Goal: Task Accomplishment & Management: Manage account settings

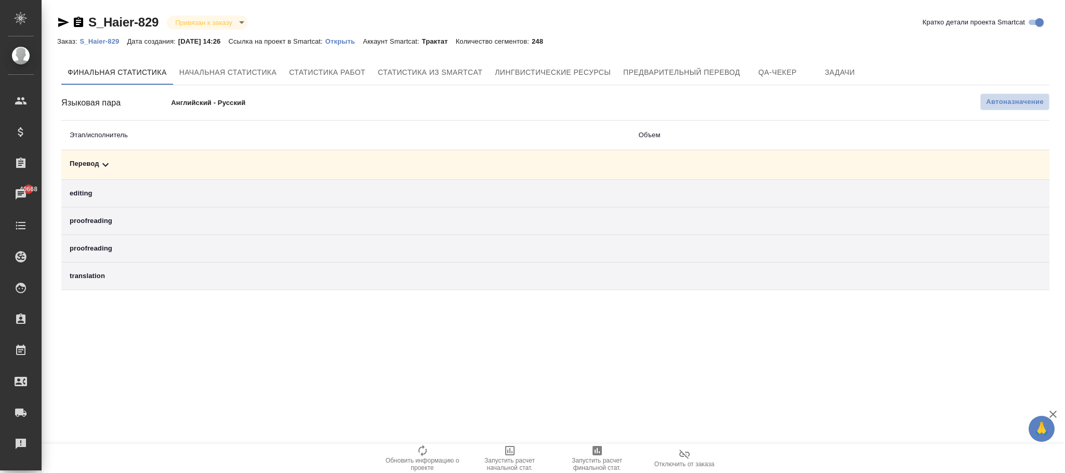
click at [1021, 100] on span "Автоназначение" at bounding box center [1015, 102] width 58 height 10
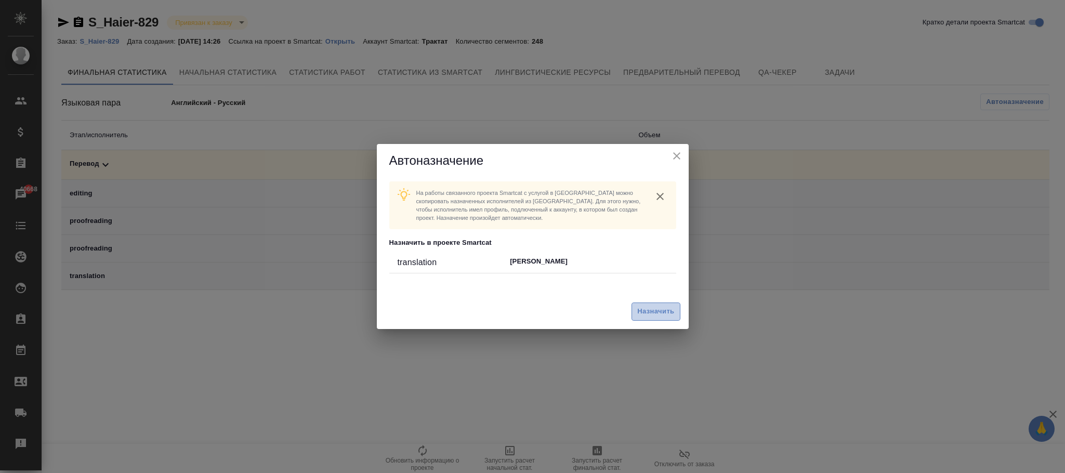
click at [669, 306] on span "Назначить" at bounding box center [655, 312] width 37 height 12
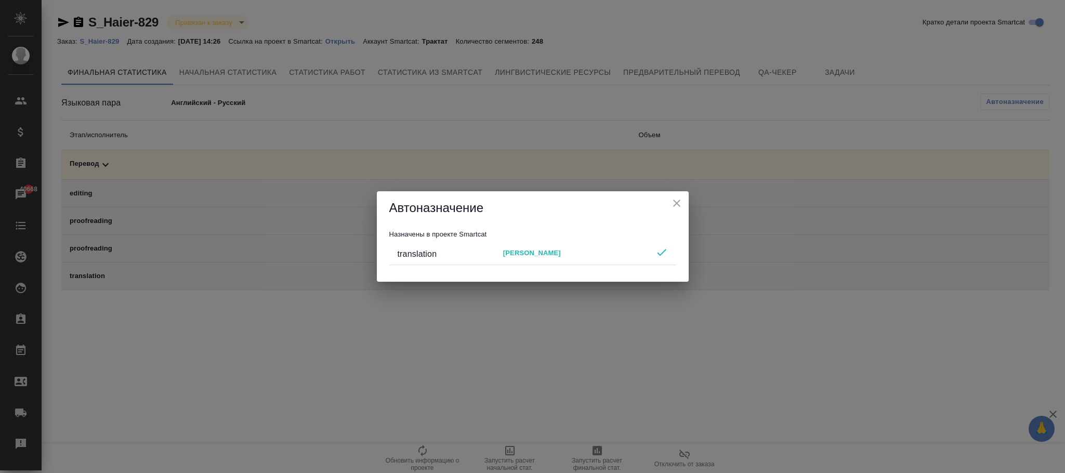
click at [673, 208] on icon "close" at bounding box center [677, 203] width 12 height 12
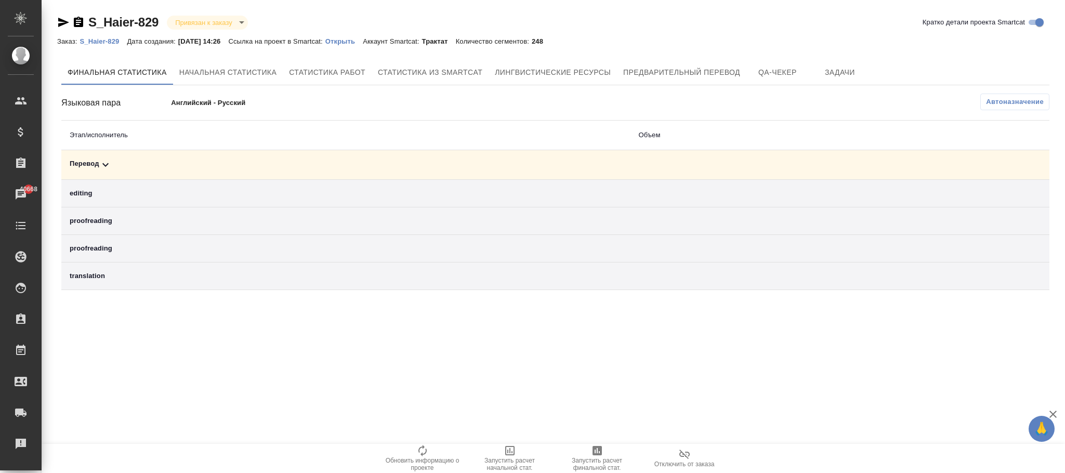
click at [104, 169] on icon at bounding box center [105, 165] width 12 height 12
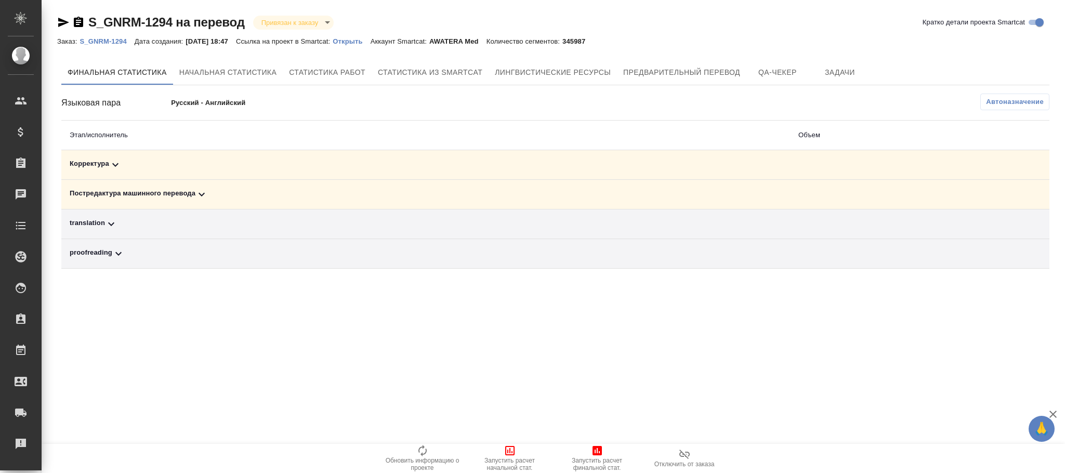
click at [108, 40] on p "S_GNRM-1294" at bounding box center [107, 41] width 55 height 8
click at [422, 450] on icon "button" at bounding box center [422, 450] width 12 height 12
click at [419, 454] on icon "button" at bounding box center [422, 450] width 12 height 12
click at [424, 454] on icon "button" at bounding box center [422, 450] width 8 height 11
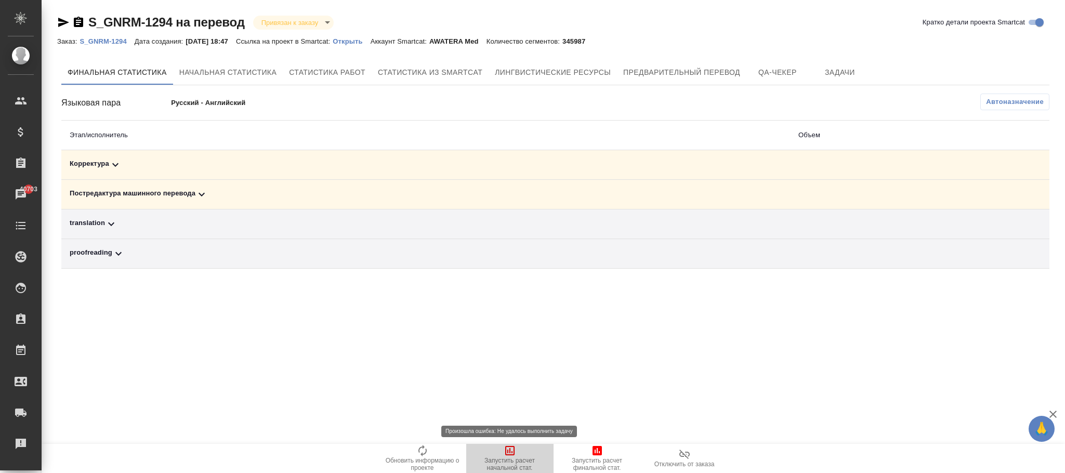
click at [510, 450] on icon "button" at bounding box center [509, 450] width 9 height 9
click at [422, 449] on icon "button" at bounding box center [422, 450] width 12 height 12
click at [504, 451] on icon "button" at bounding box center [510, 450] width 12 height 12
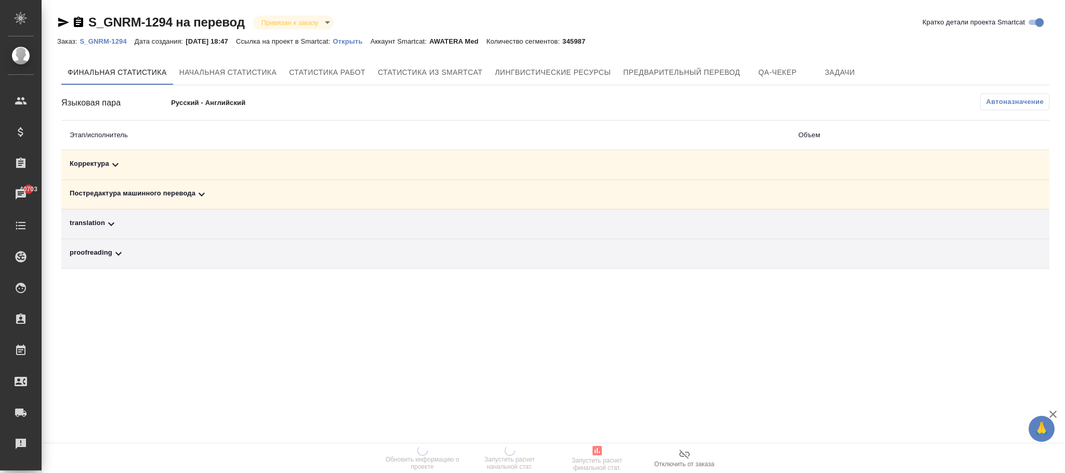
click at [121, 45] on p "S_GNRM-1294" at bounding box center [107, 41] width 55 height 8
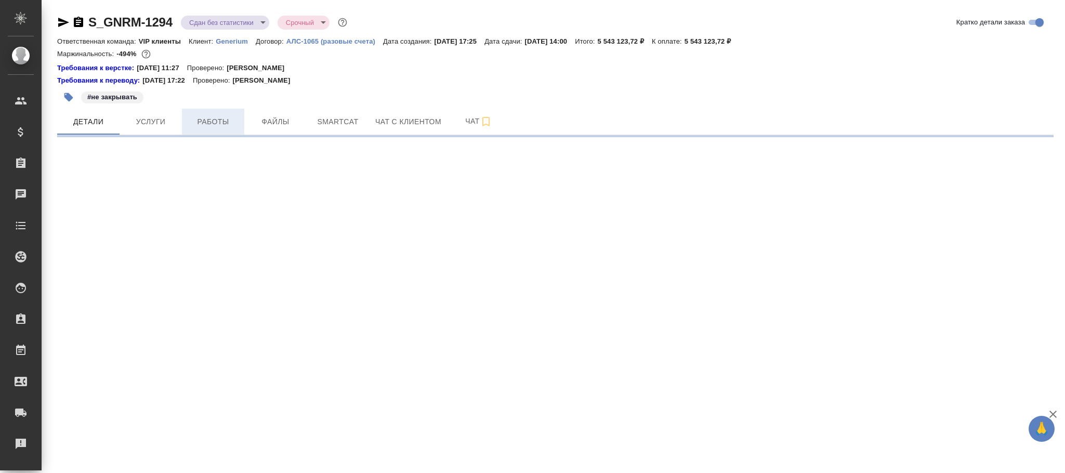
select select "RU"
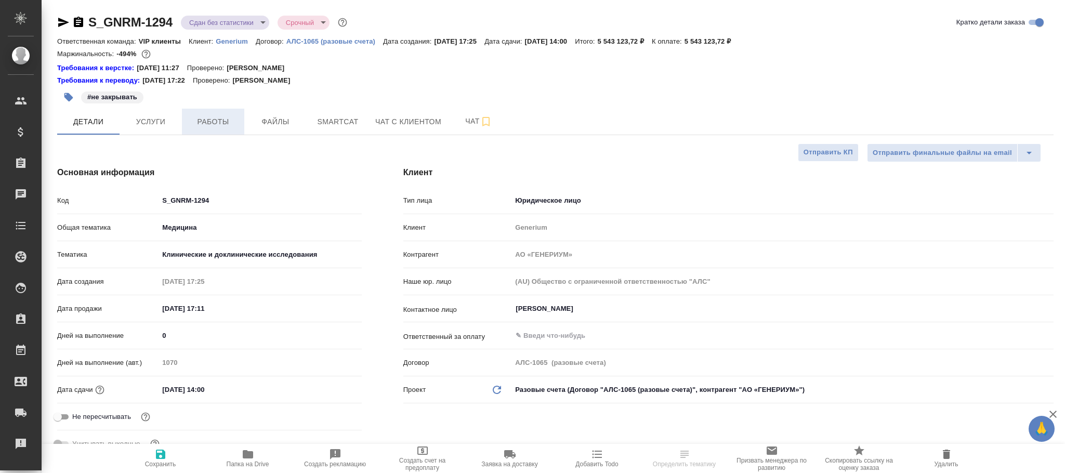
type textarea "x"
type input "Грабко Мария"
type input "Комаров Роман"
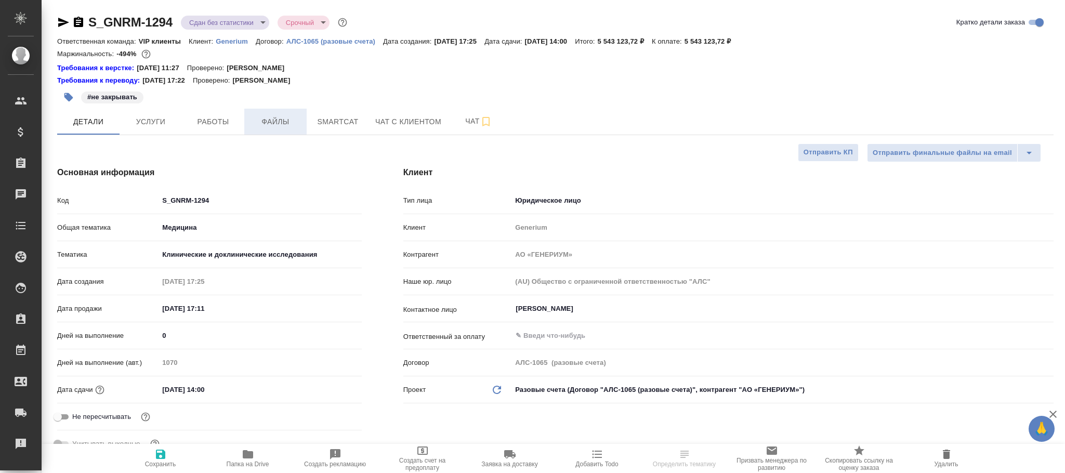
click at [269, 114] on button "Файлы" at bounding box center [275, 122] width 62 height 26
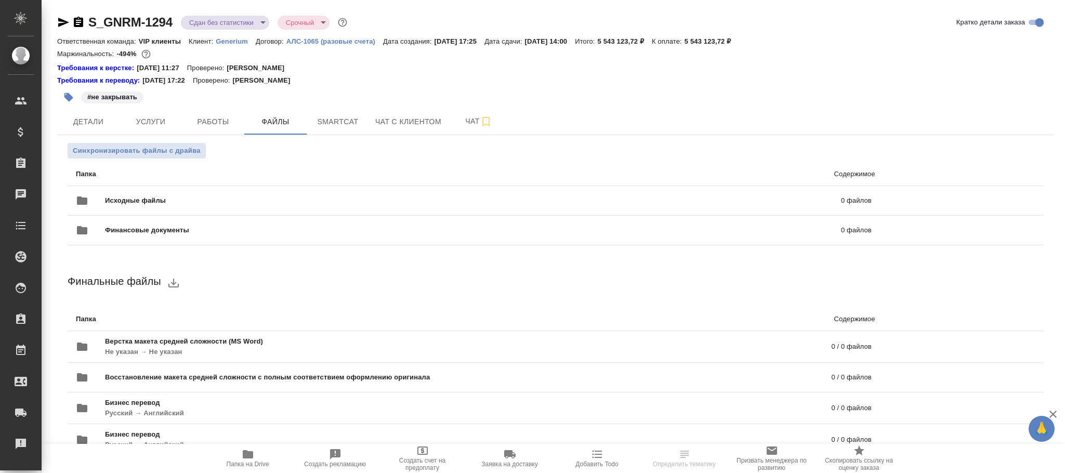
click at [141, 142] on div "Синхронизировать файлы с драйва Папка Содержимое Исходные файлы 0 файлов Финанс…" at bounding box center [555, 326] width 996 height 383
click at [141, 151] on span "Синхронизировать файлы с драйва" at bounding box center [137, 151] width 128 height 10
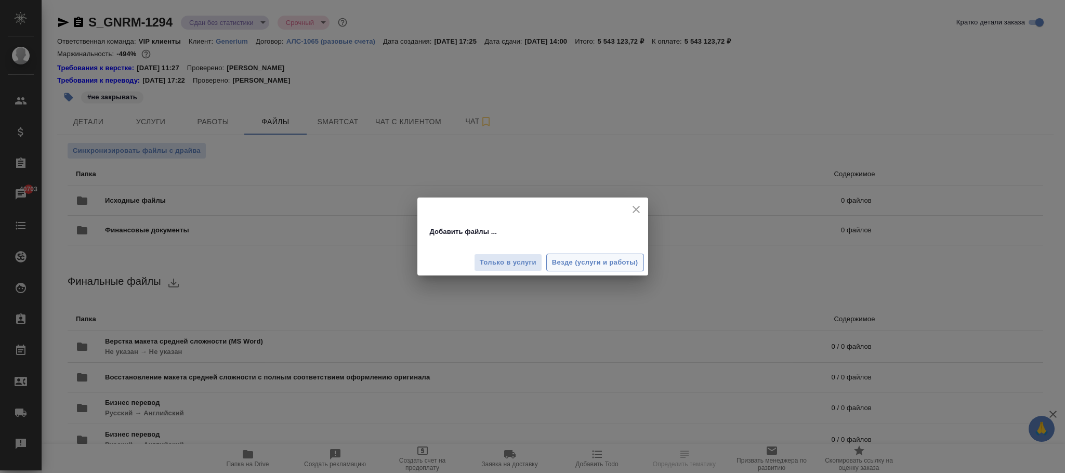
click at [598, 256] on button "Везде (услуги и работы)" at bounding box center [595, 263] width 98 height 18
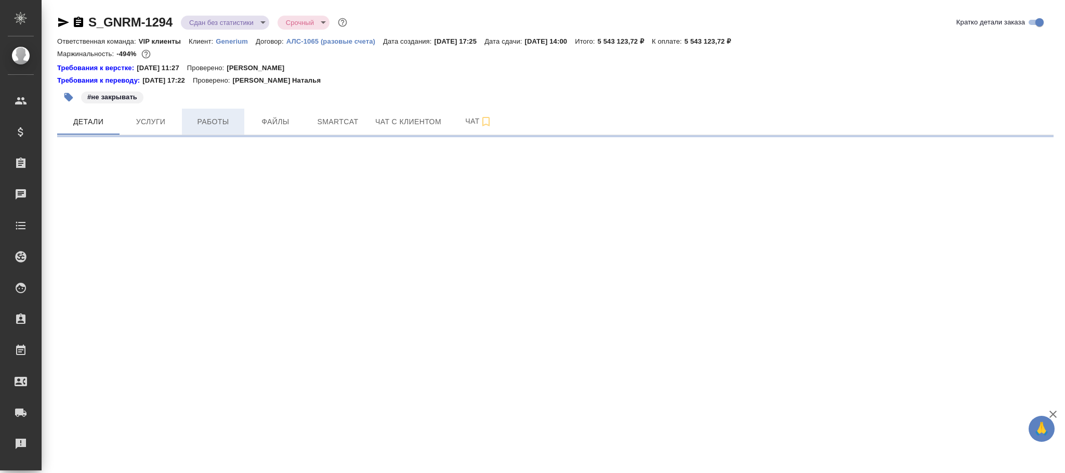
select select "RU"
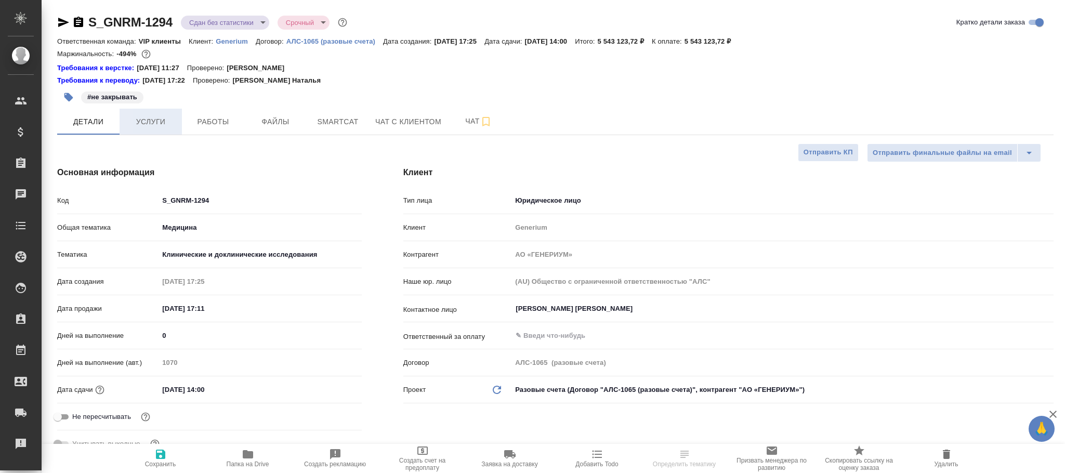
type textarea "x"
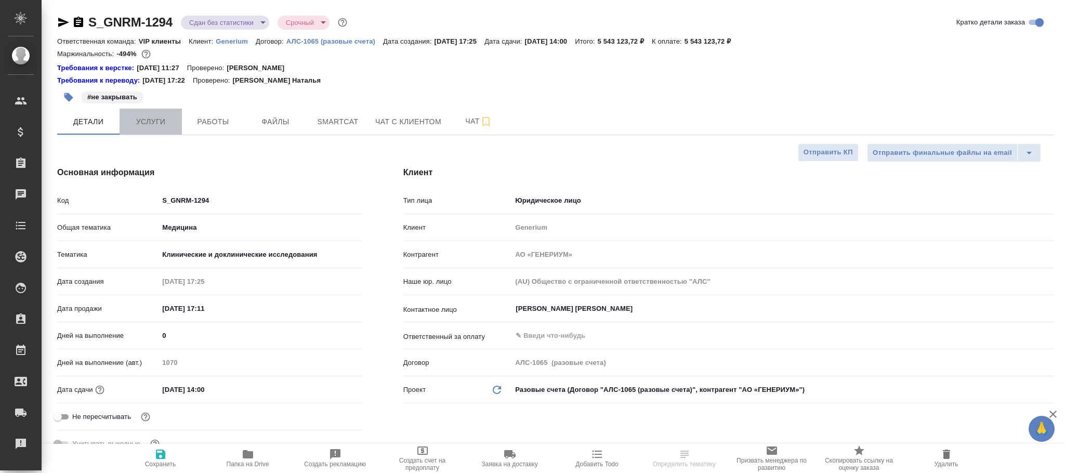
type textarea "x"
click at [167, 123] on span "Услуги" at bounding box center [151, 121] width 50 height 13
